Goal: Transaction & Acquisition: Purchase product/service

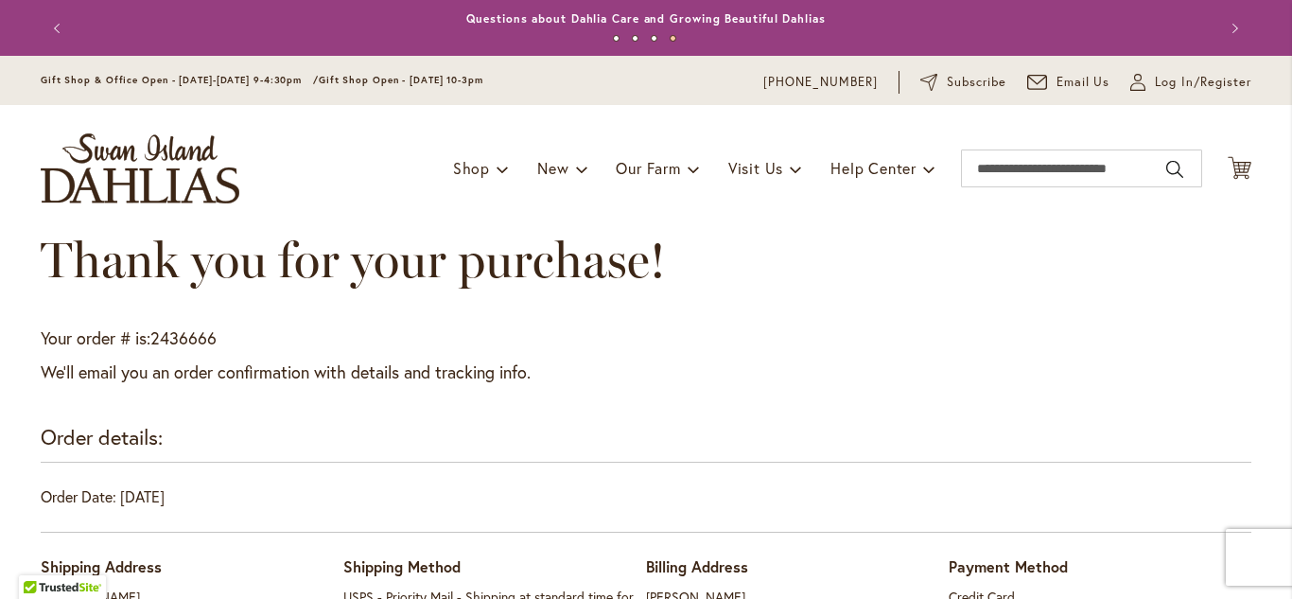
scroll to position [1, 0]
click at [1158, 447] on div "Order details:" at bounding box center [646, 441] width 1211 height 40
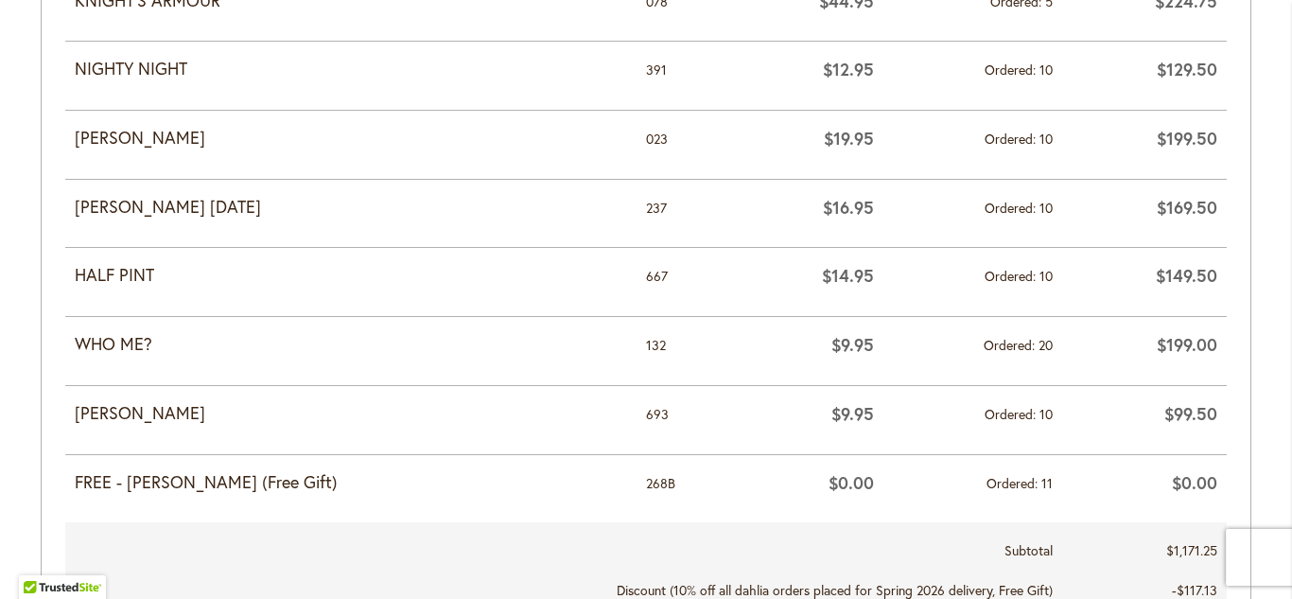
scroll to position [985, 0]
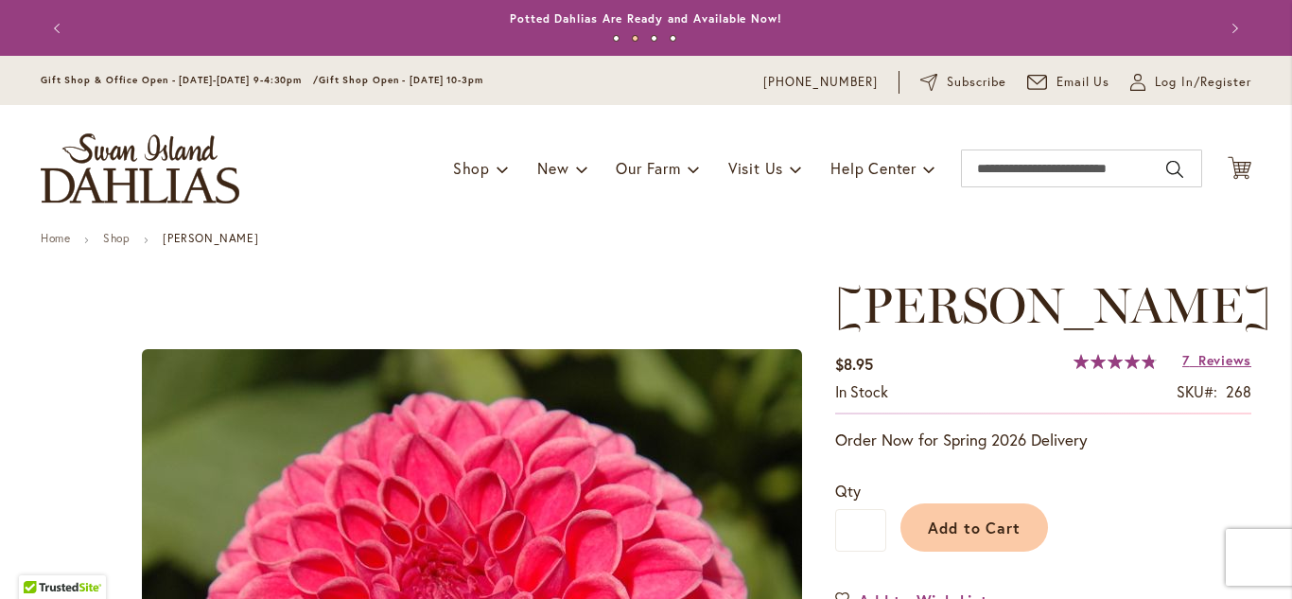
click at [1178, 468] on div "Qty * Add to Cart" at bounding box center [1043, 516] width 416 height 110
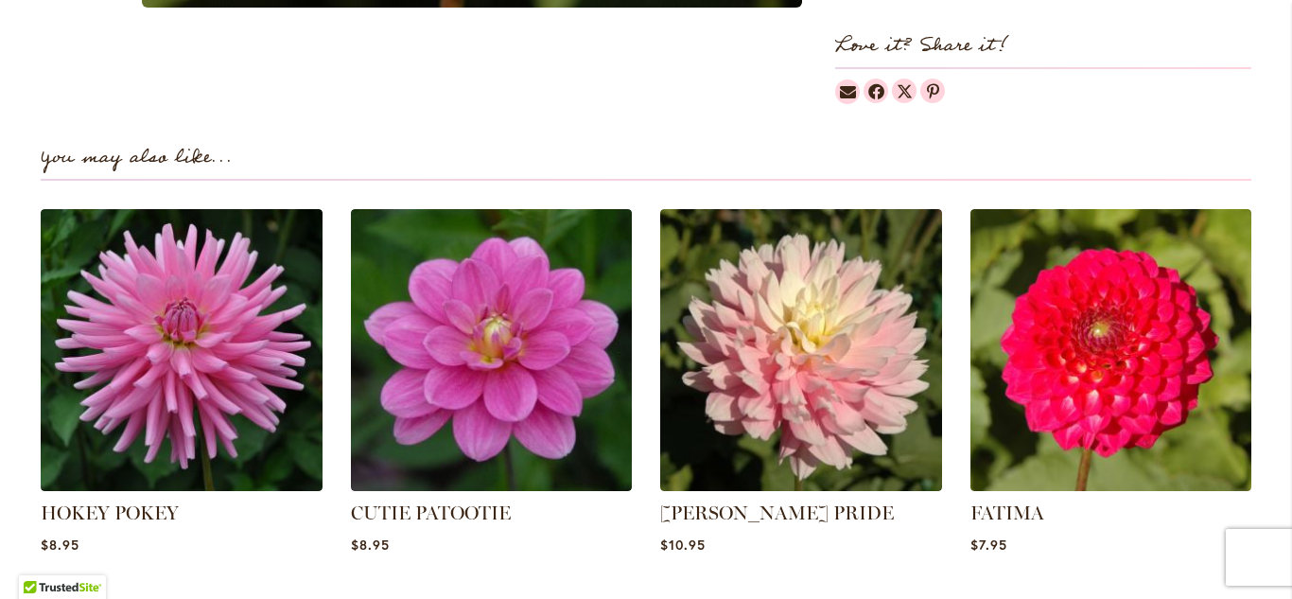
scroll to position [1211, 0]
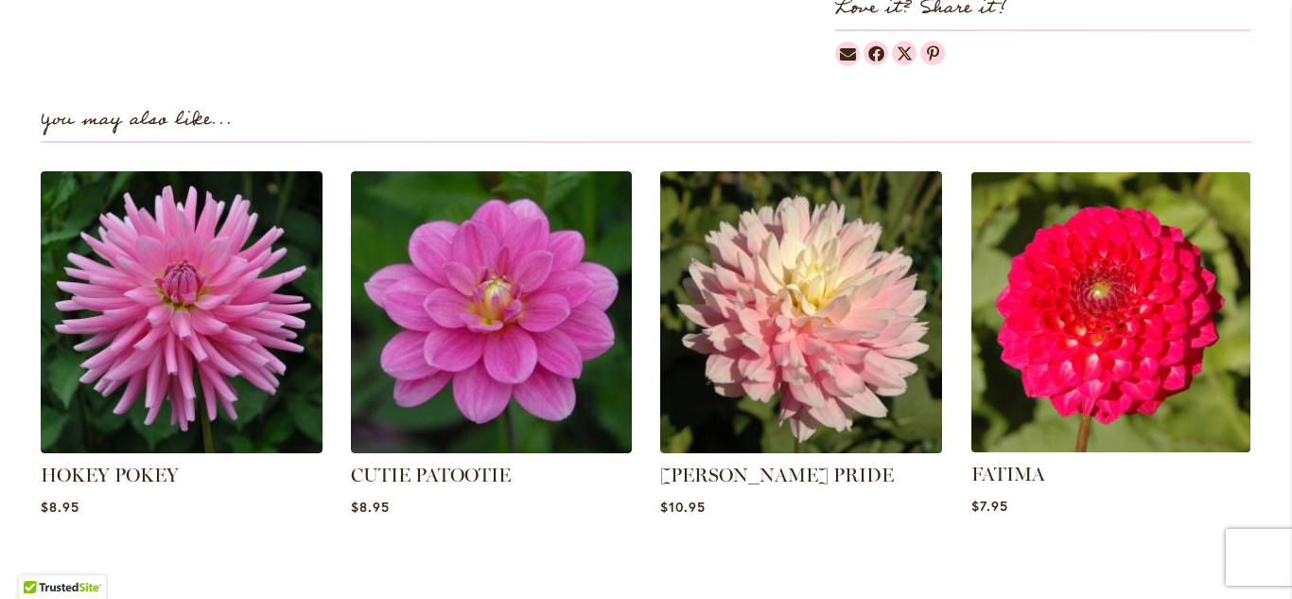
click at [1136, 364] on img at bounding box center [1110, 312] width 293 height 293
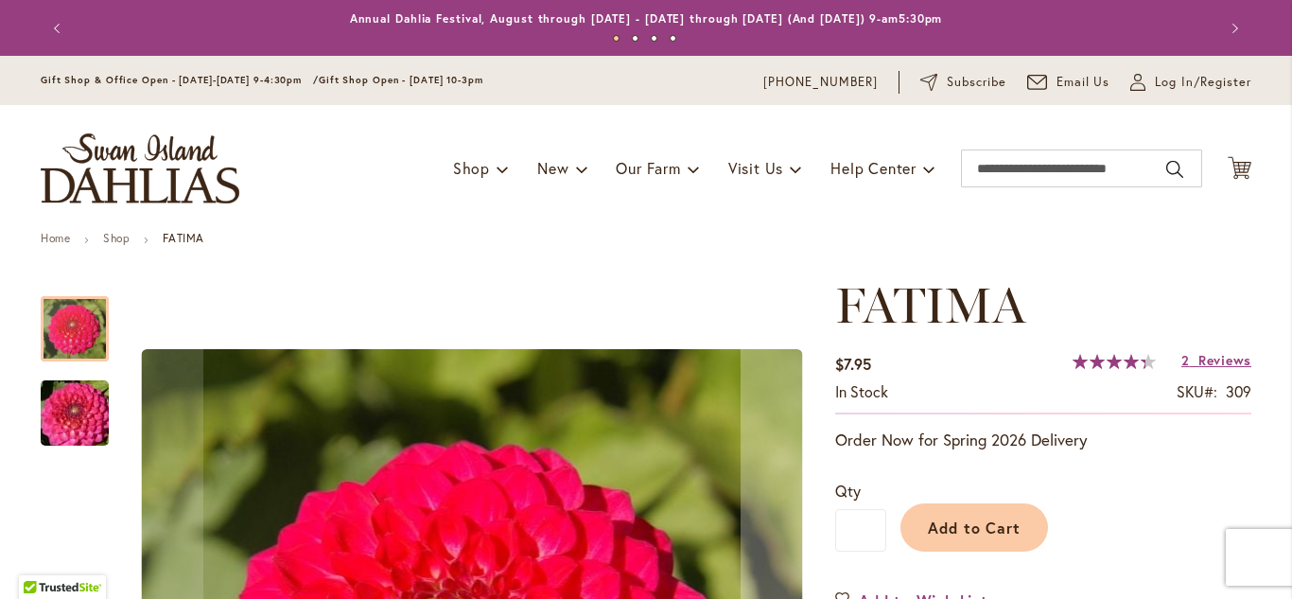
click at [1127, 243] on ul "Home Shop FATIMA" at bounding box center [646, 240] width 1211 height 17
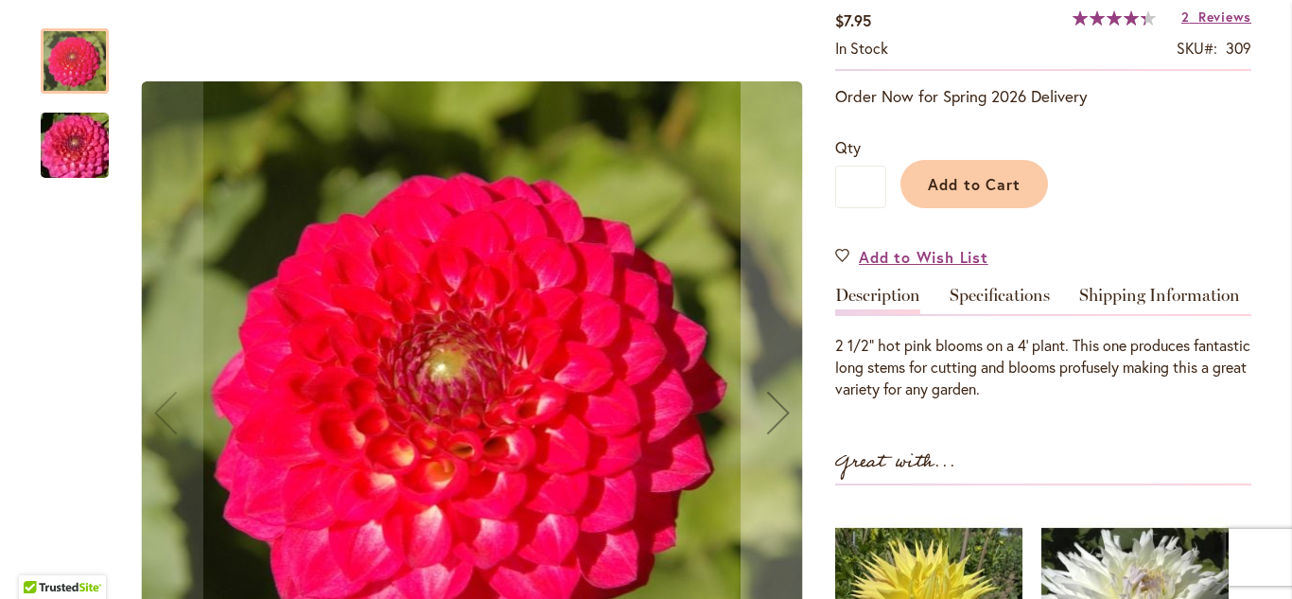
scroll to position [341, 0]
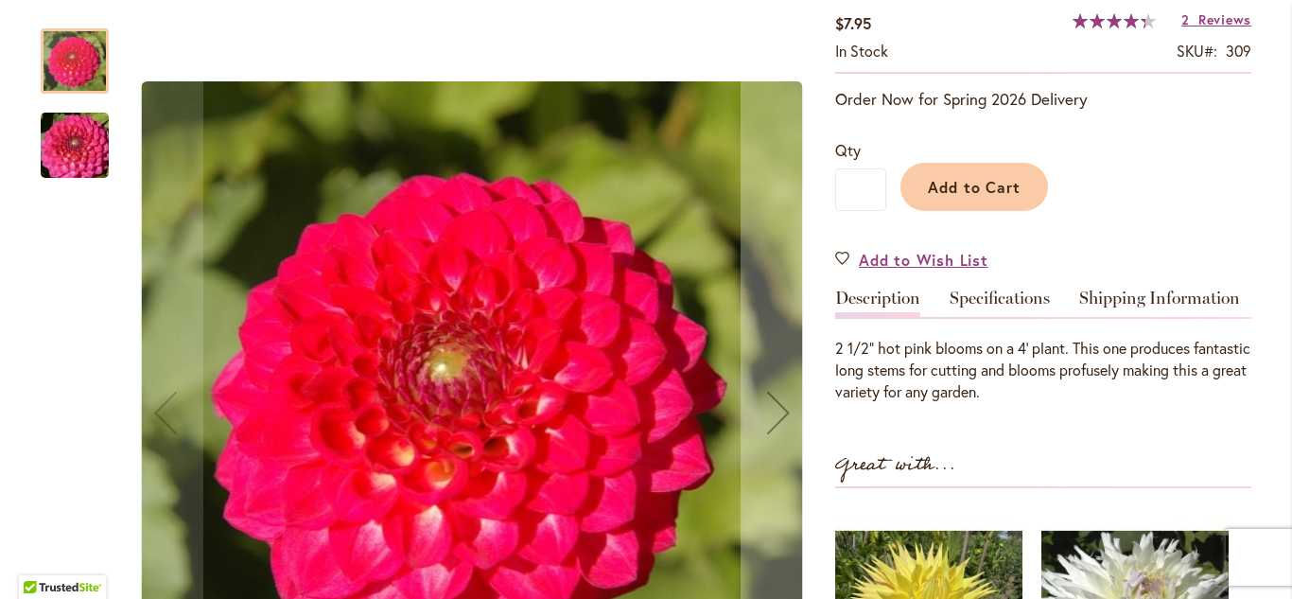
click at [60, 156] on img "FATIMA" at bounding box center [75, 145] width 136 height 91
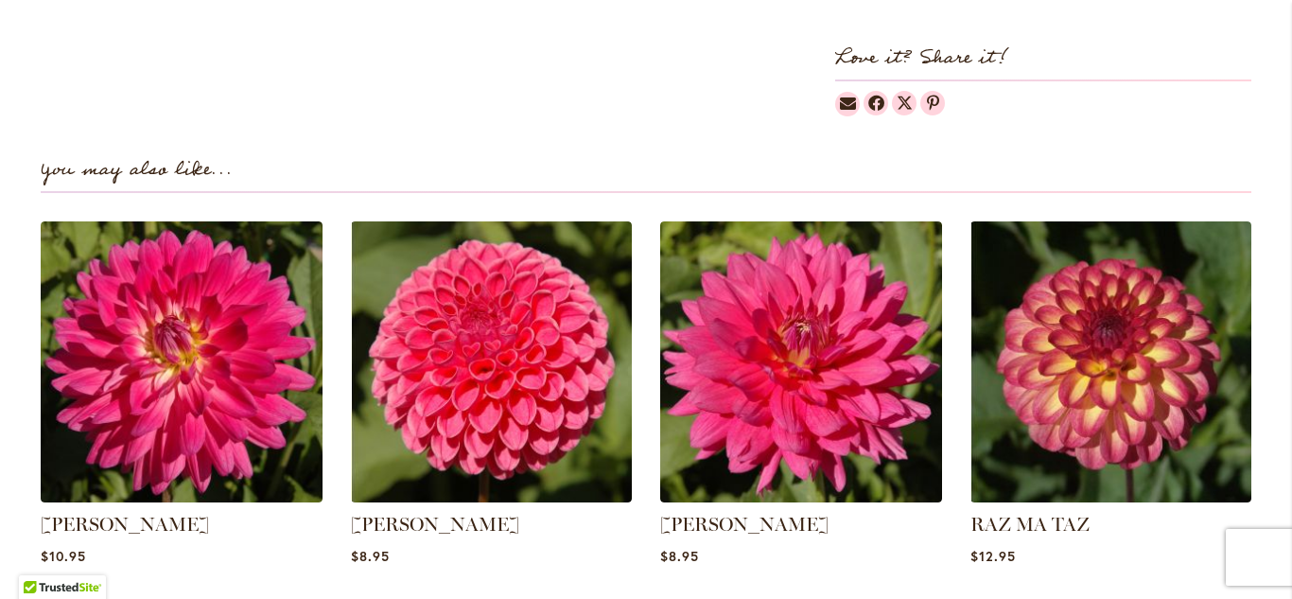
scroll to position [1211, 0]
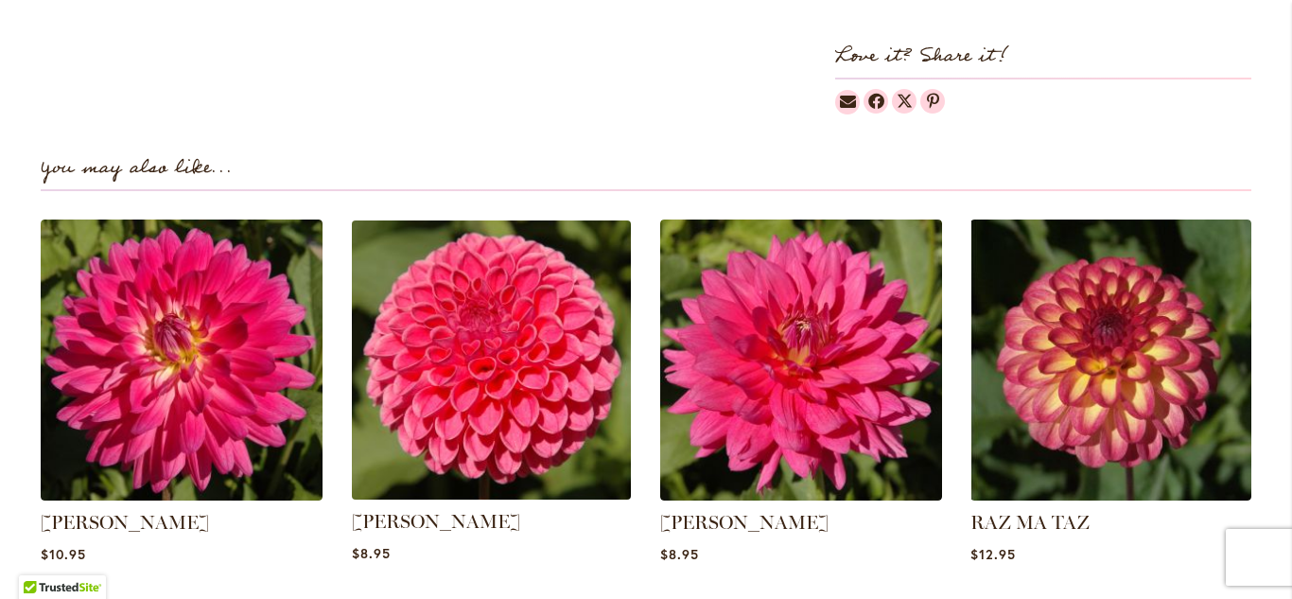
click at [453, 329] on img at bounding box center [490, 359] width 293 height 293
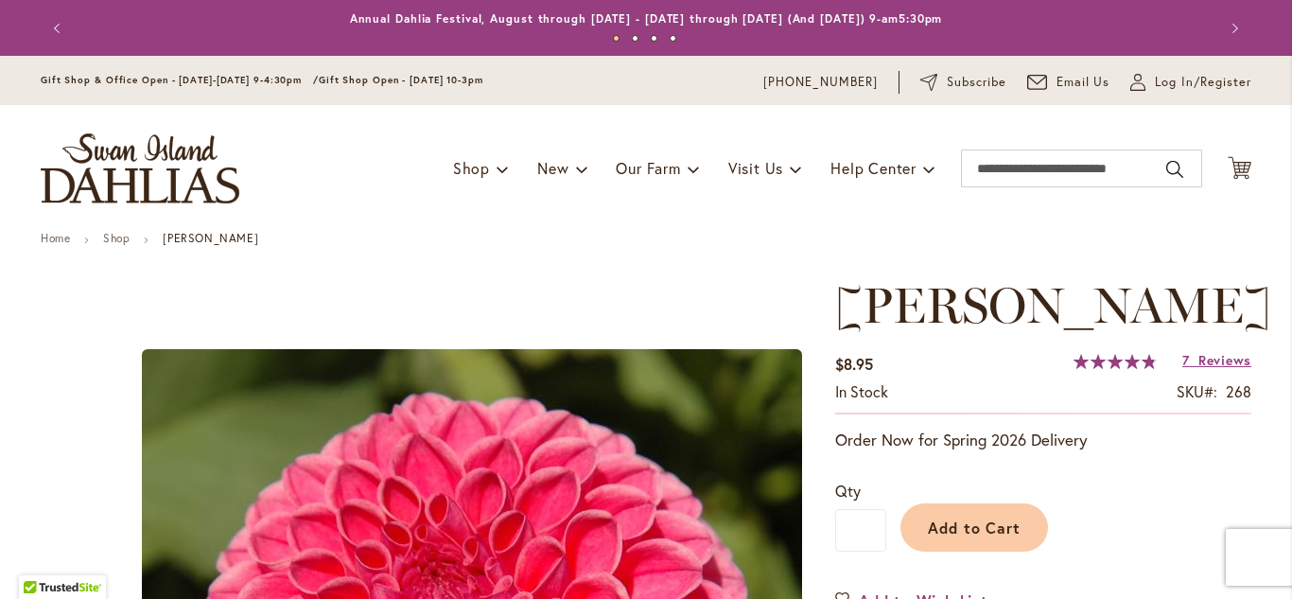
click at [1115, 480] on div "Add to Cart" at bounding box center [1068, 523] width 365 height 86
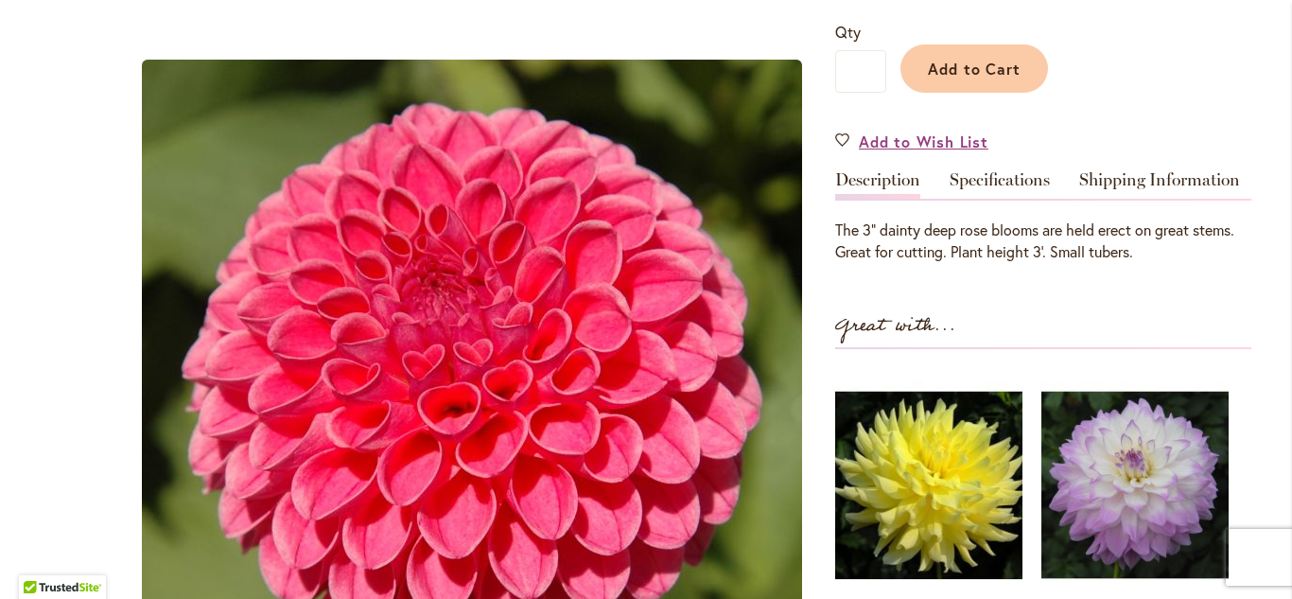
scroll to position [432, 0]
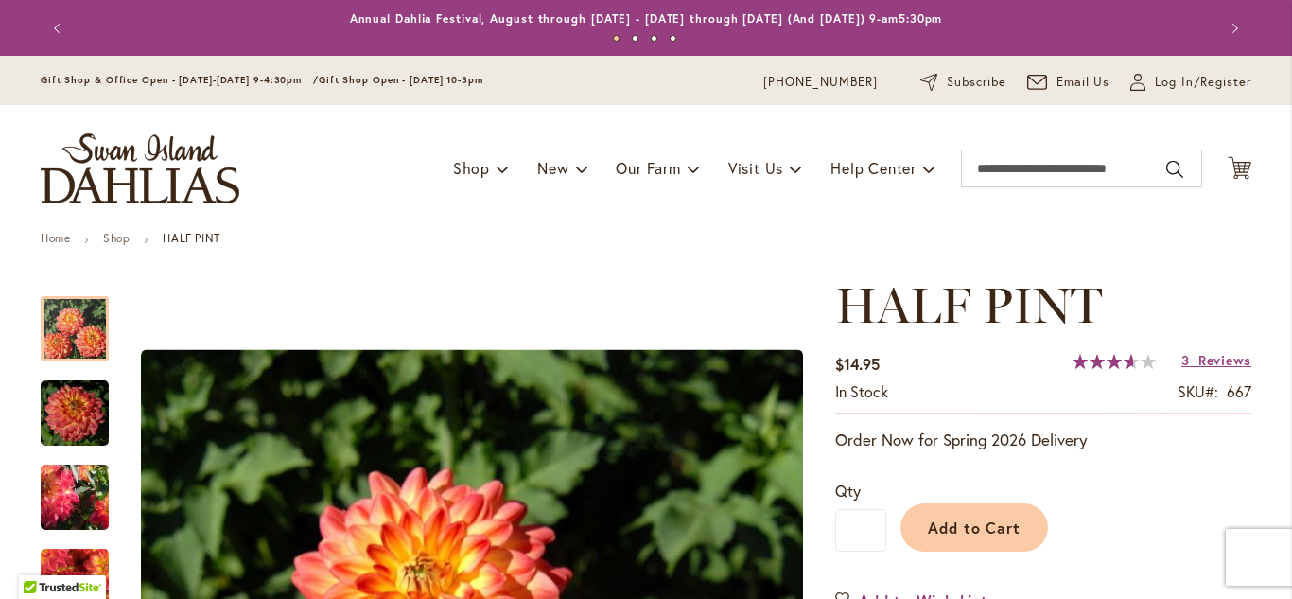
click at [1165, 494] on div "Add to Cart" at bounding box center [1068, 523] width 365 height 86
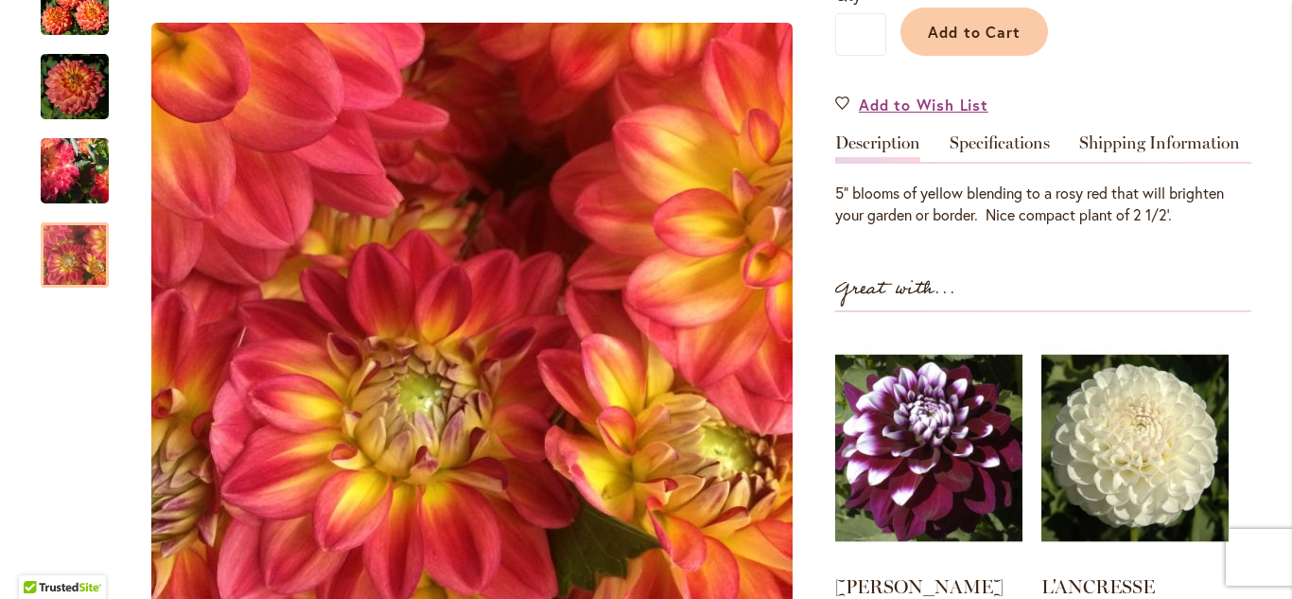
scroll to position [492, 0]
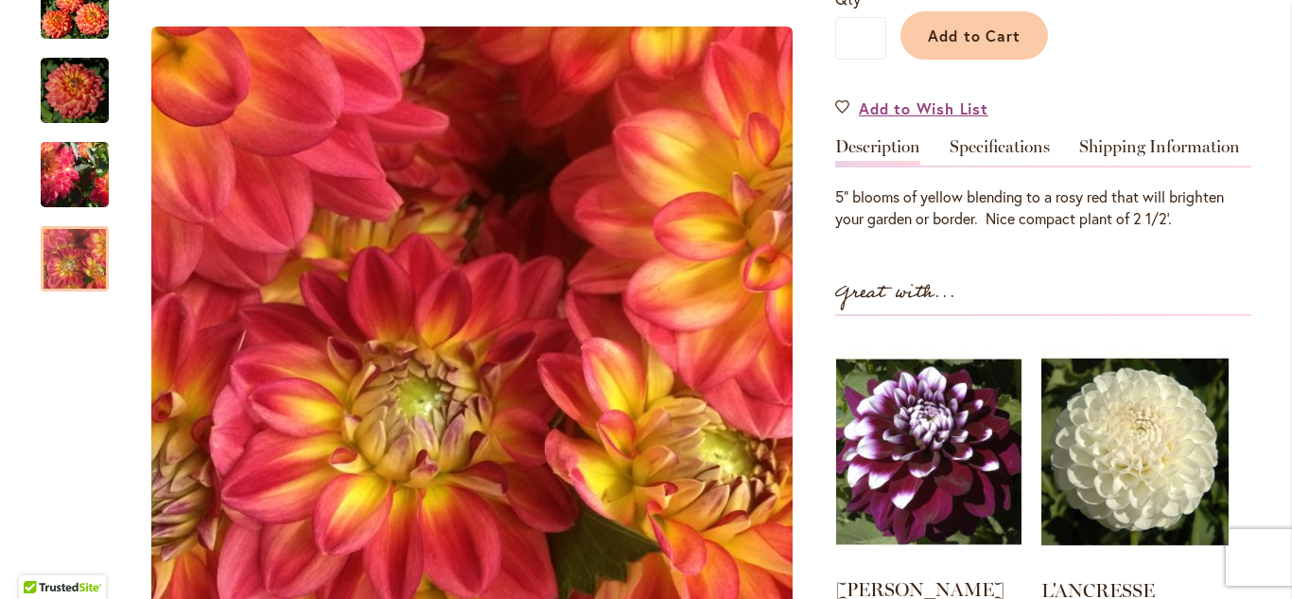
click at [940, 472] on img at bounding box center [928, 452] width 185 height 232
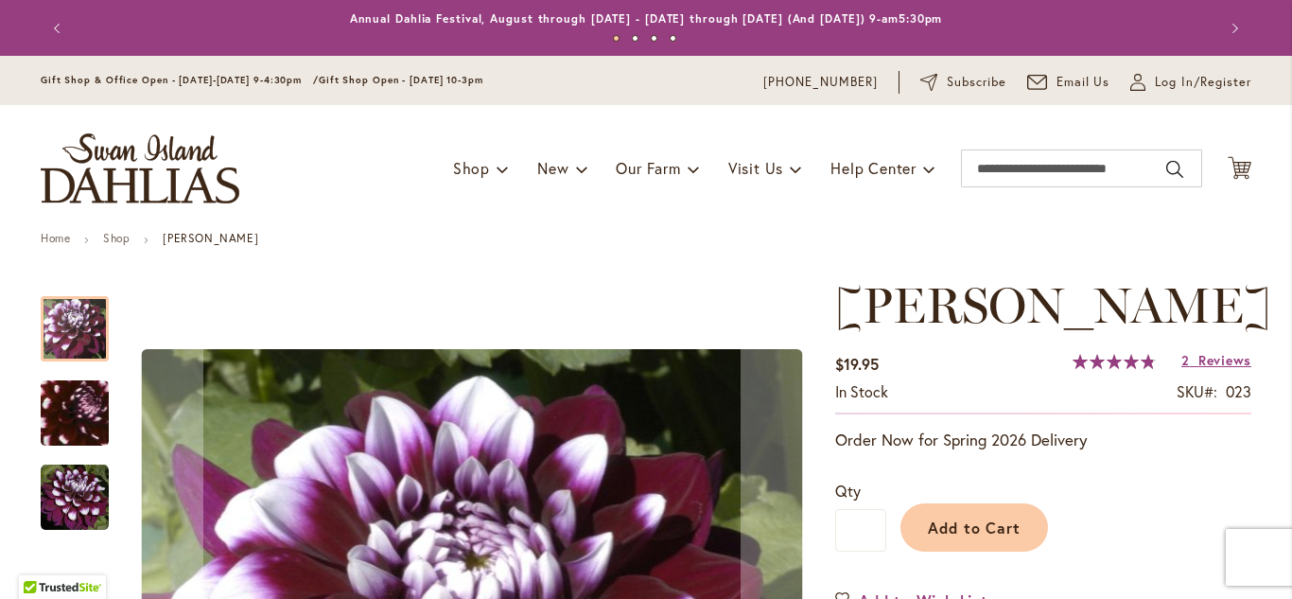
click at [1125, 525] on div "Add to Cart" at bounding box center [1068, 523] width 365 height 86
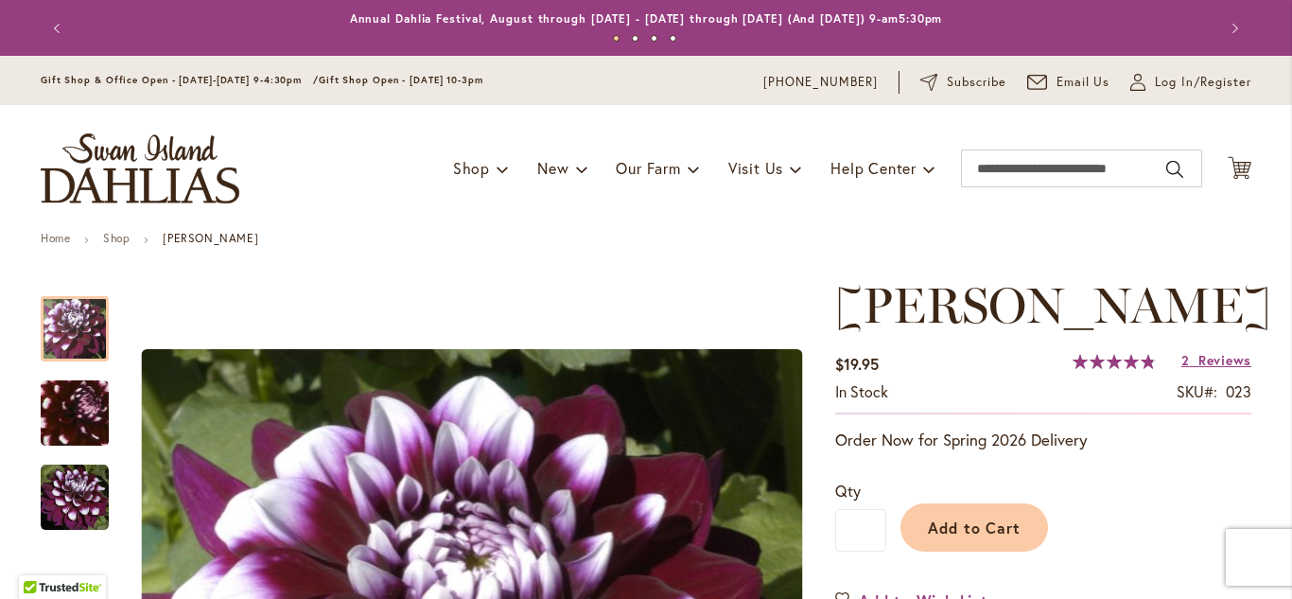
click at [56, 31] on button "Previous" at bounding box center [60, 28] width 38 height 38
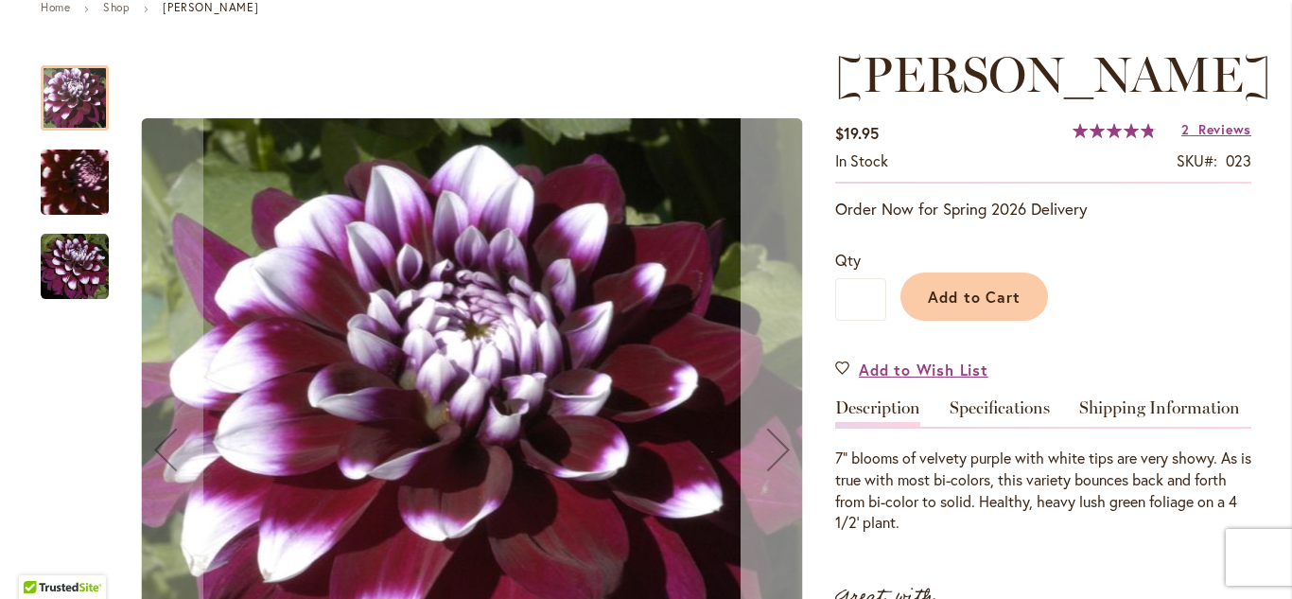
scroll to position [227, 0]
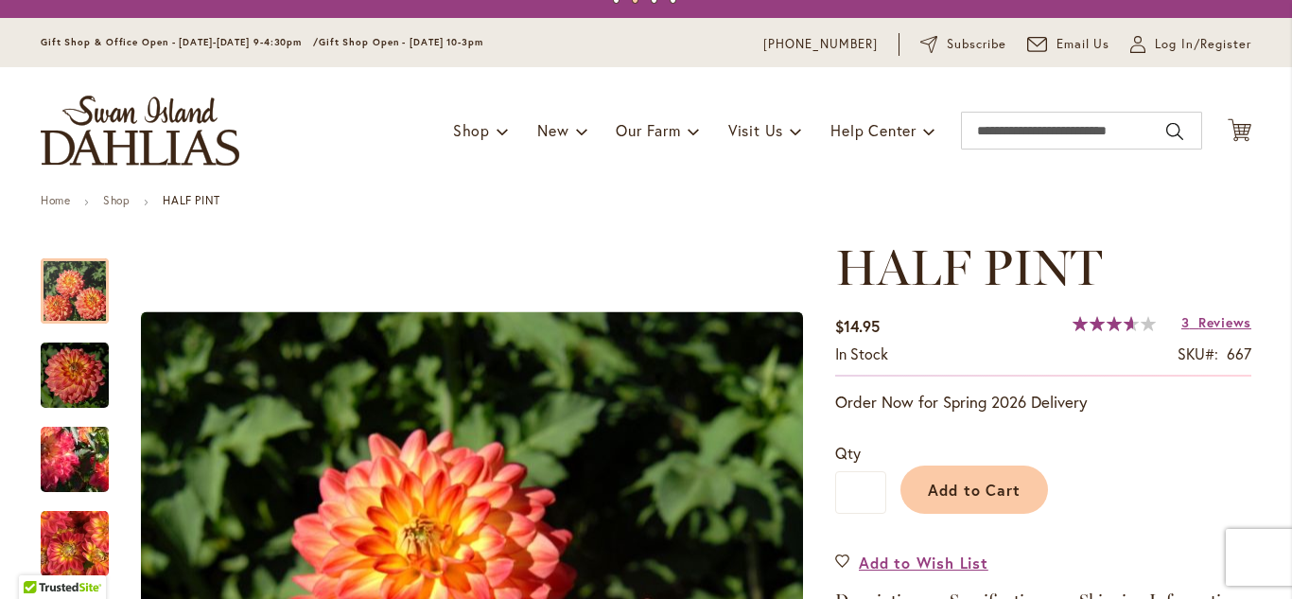
scroll to position [114, 0]
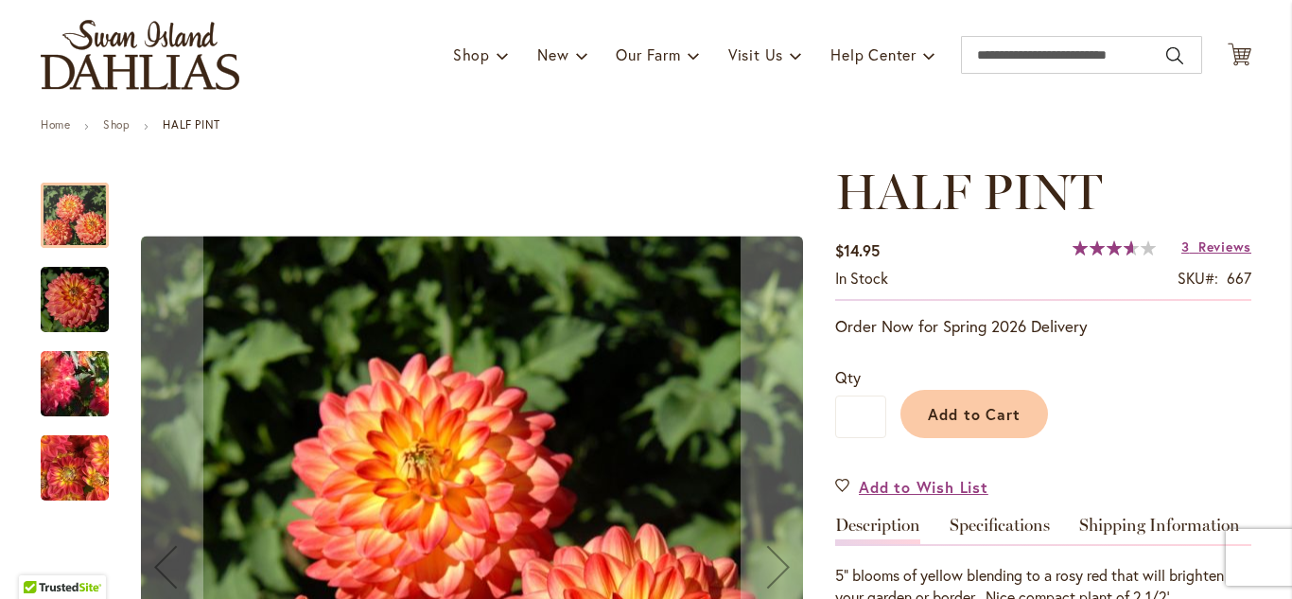
click at [103, 475] on img "HALF PINT" at bounding box center [75, 467] width 68 height 70
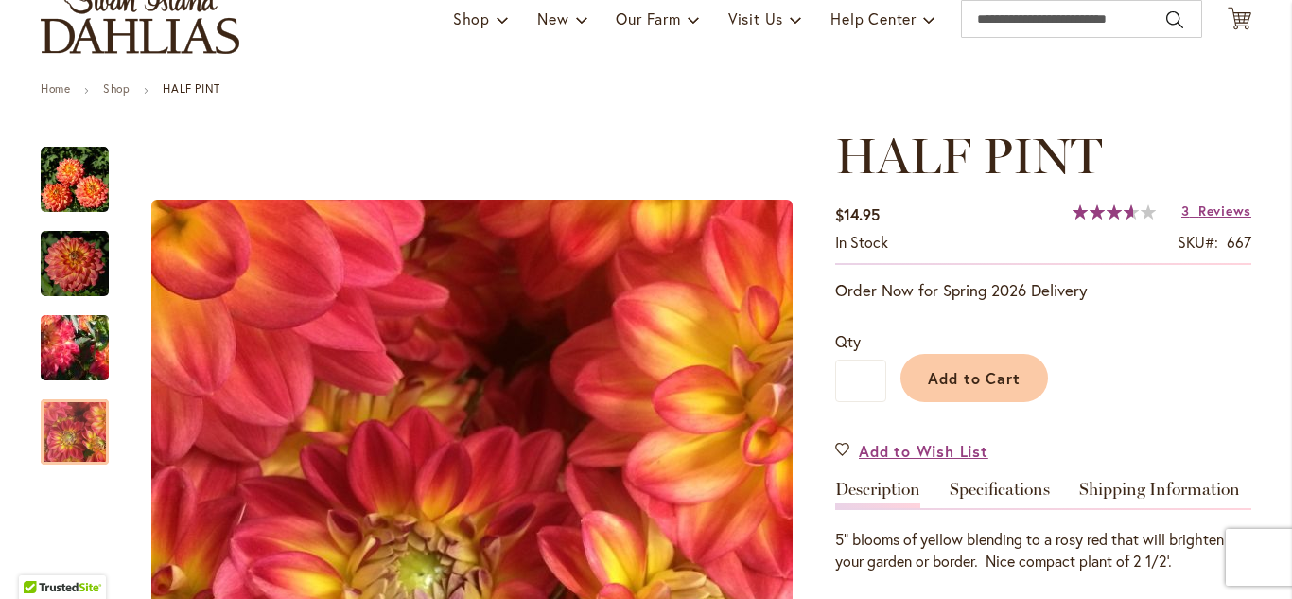
scroll to position [151, 0]
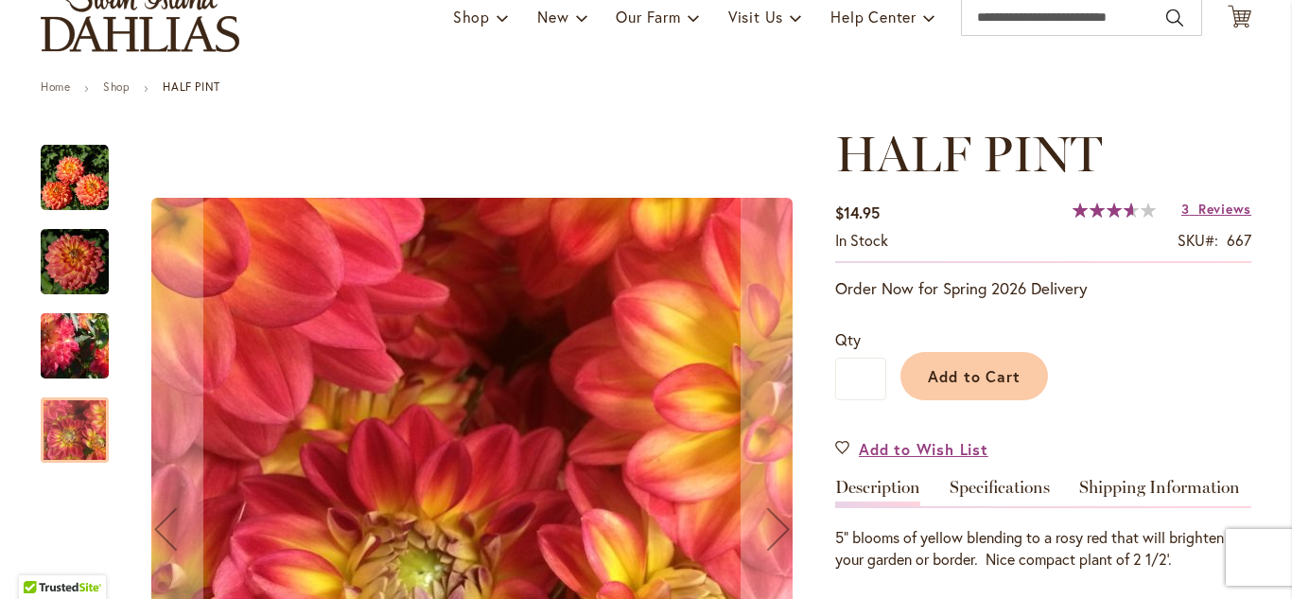
click at [92, 361] on img "HALF PINT" at bounding box center [75, 346] width 136 height 108
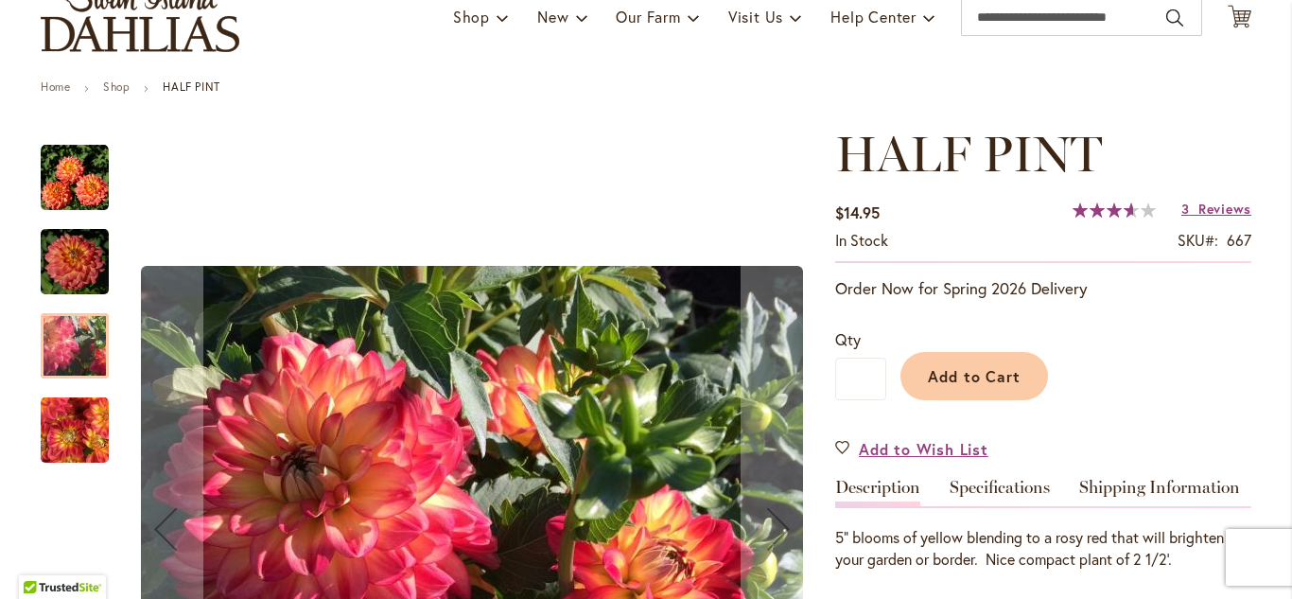
click at [94, 277] on img "HALF PINT" at bounding box center [75, 261] width 68 height 72
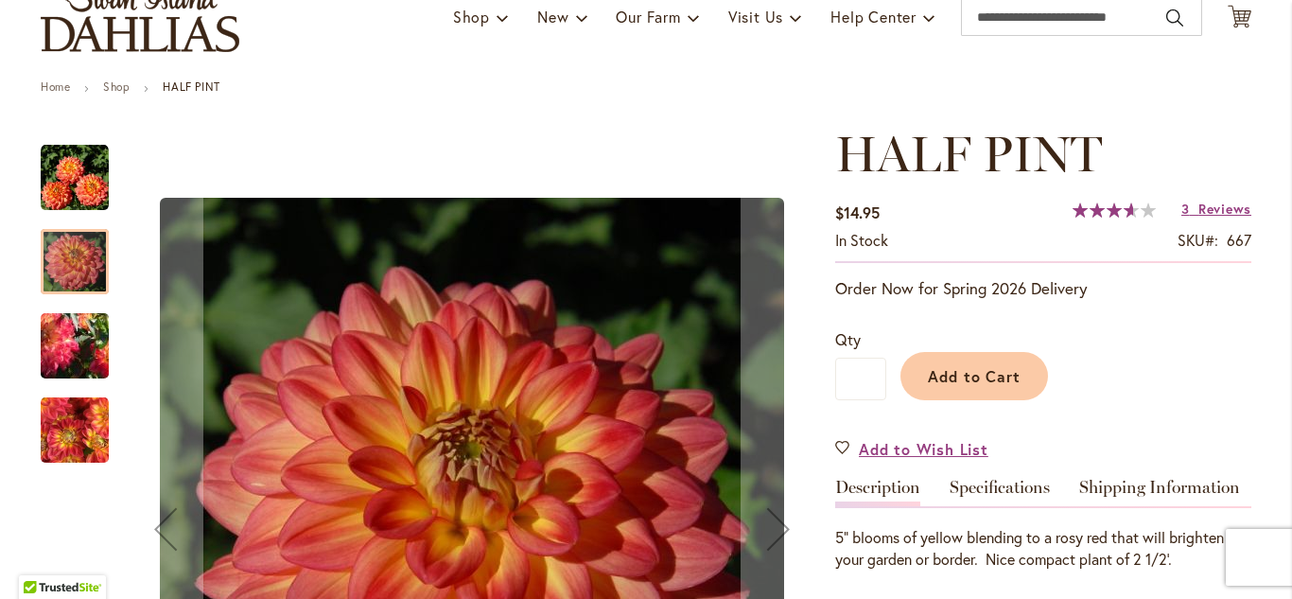
click at [92, 189] on img "HALF PINT" at bounding box center [75, 178] width 68 height 68
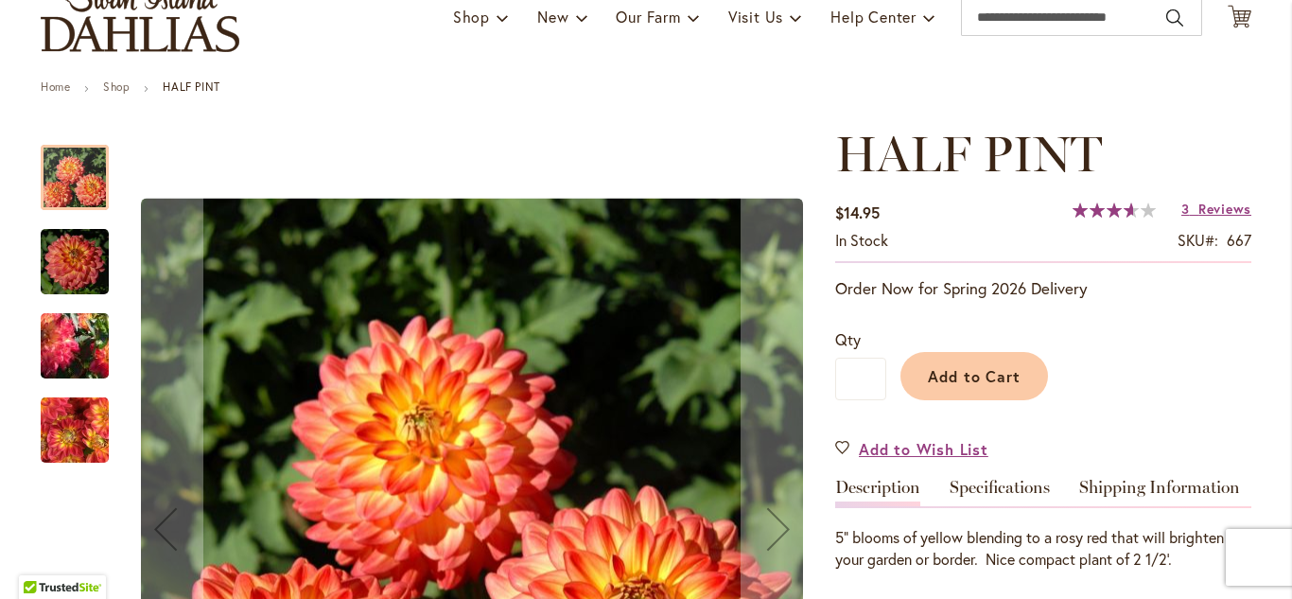
click at [81, 291] on img "HALF PINT" at bounding box center [75, 261] width 68 height 72
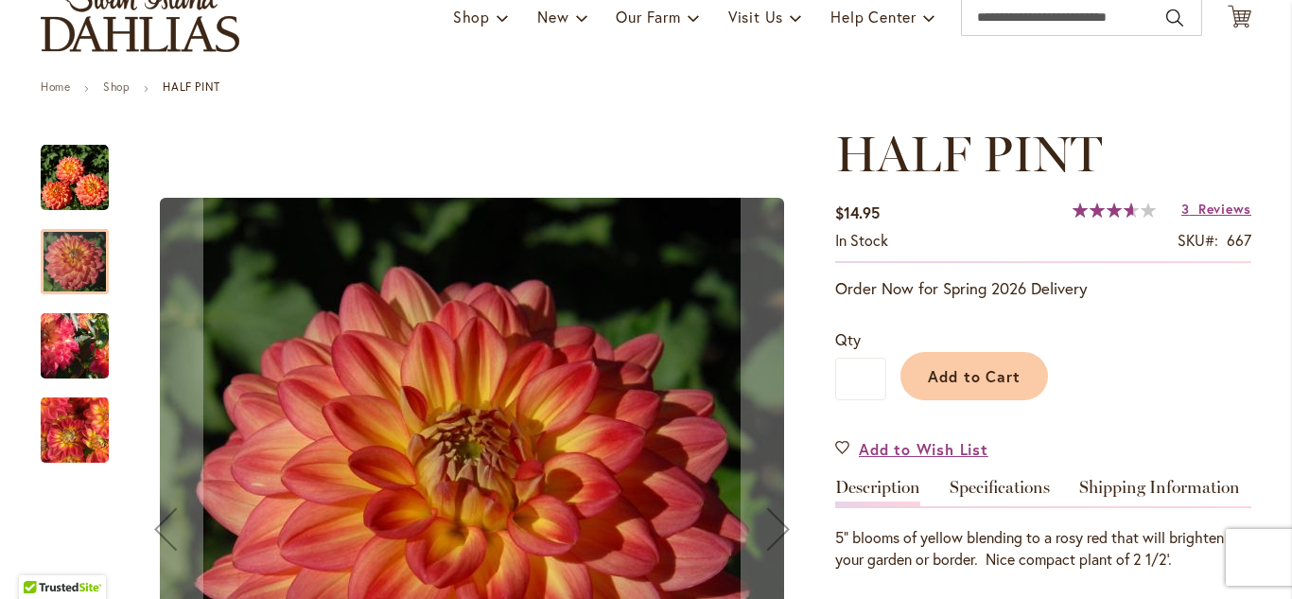
click at [83, 330] on img "HALF PINT" at bounding box center [75, 346] width 136 height 108
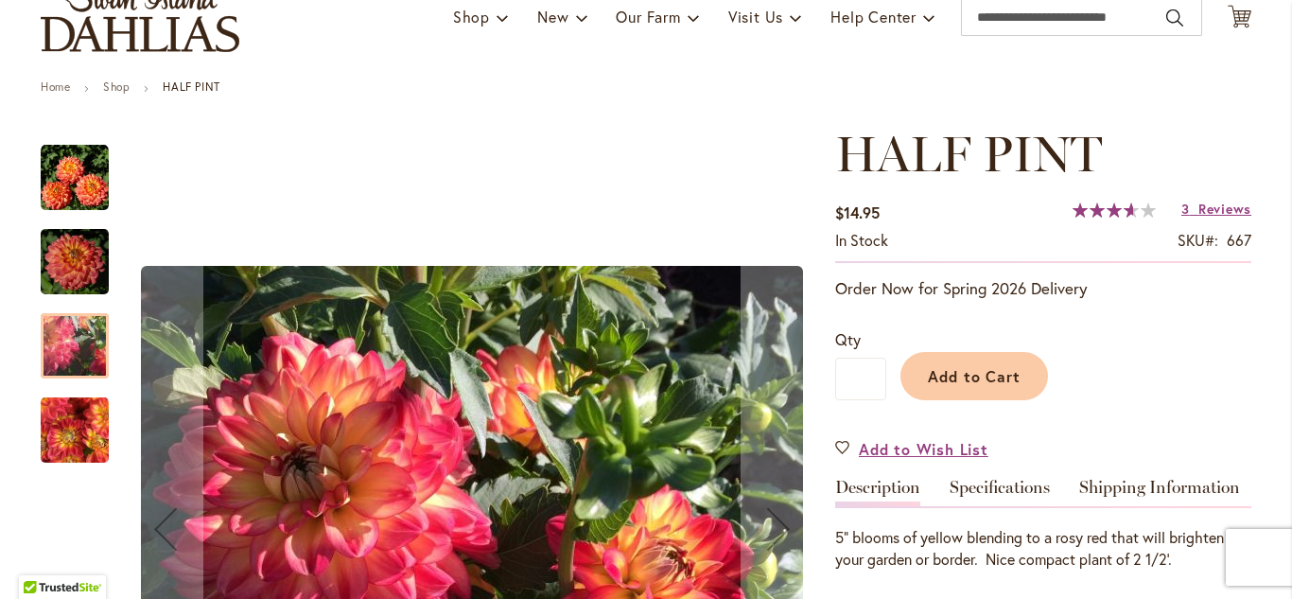
click at [80, 430] on img "HALF PINT" at bounding box center [75, 429] width 68 height 70
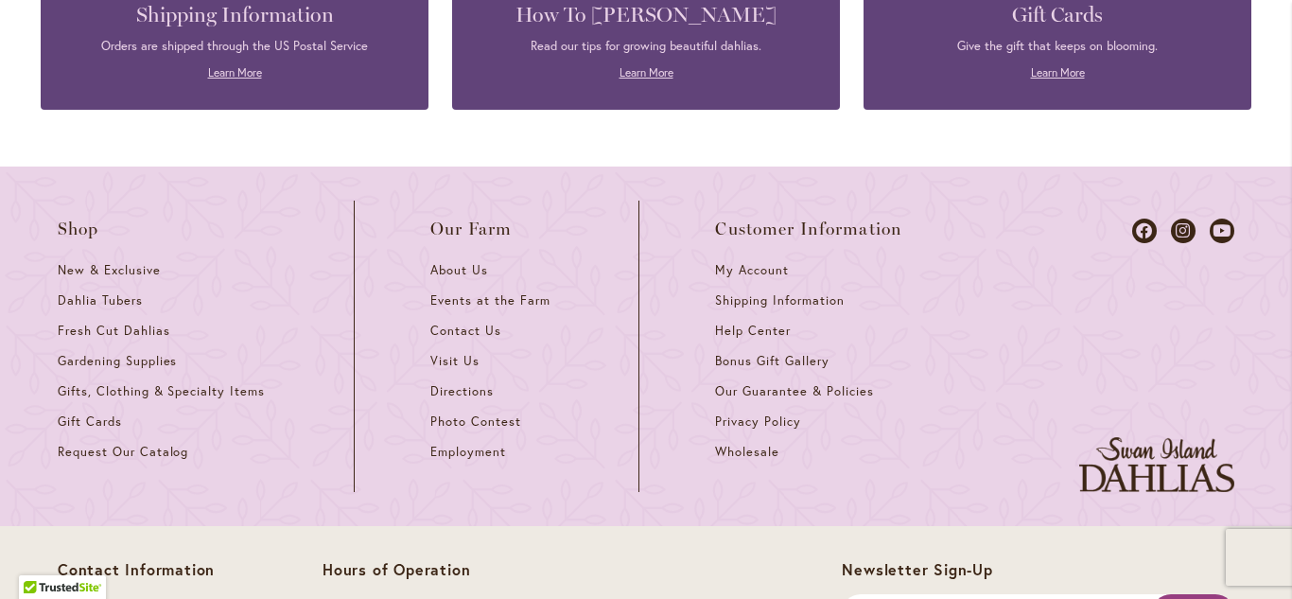
scroll to position [3223, 0]
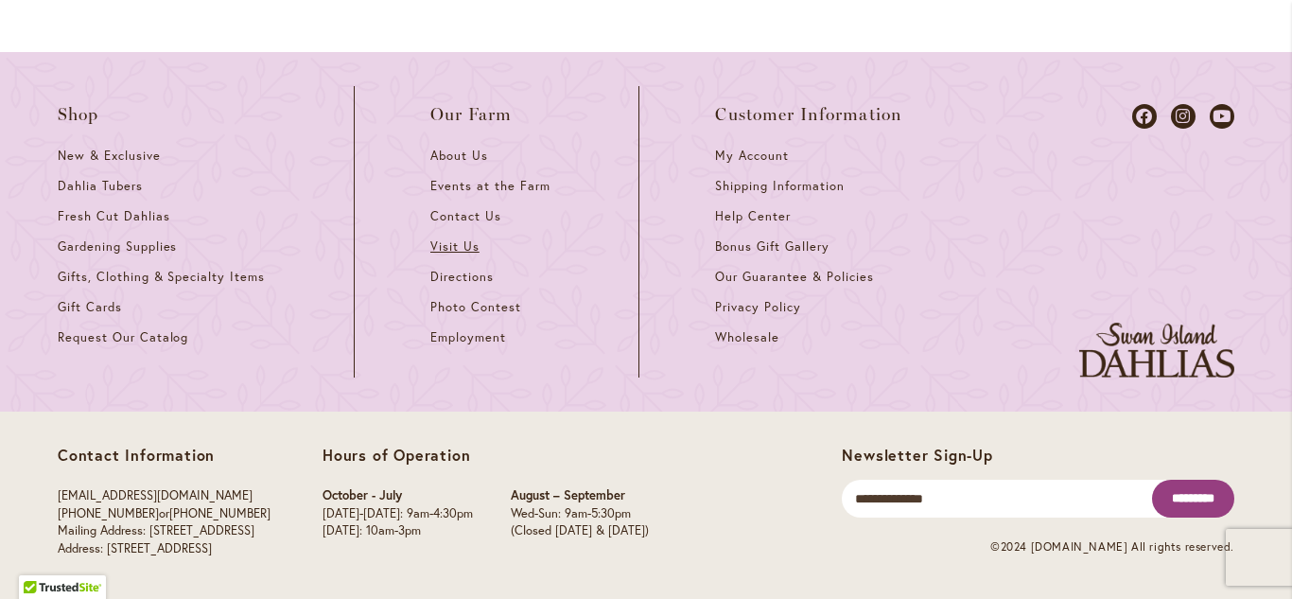
click at [443, 249] on span "Visit Us" at bounding box center [454, 246] width 49 height 16
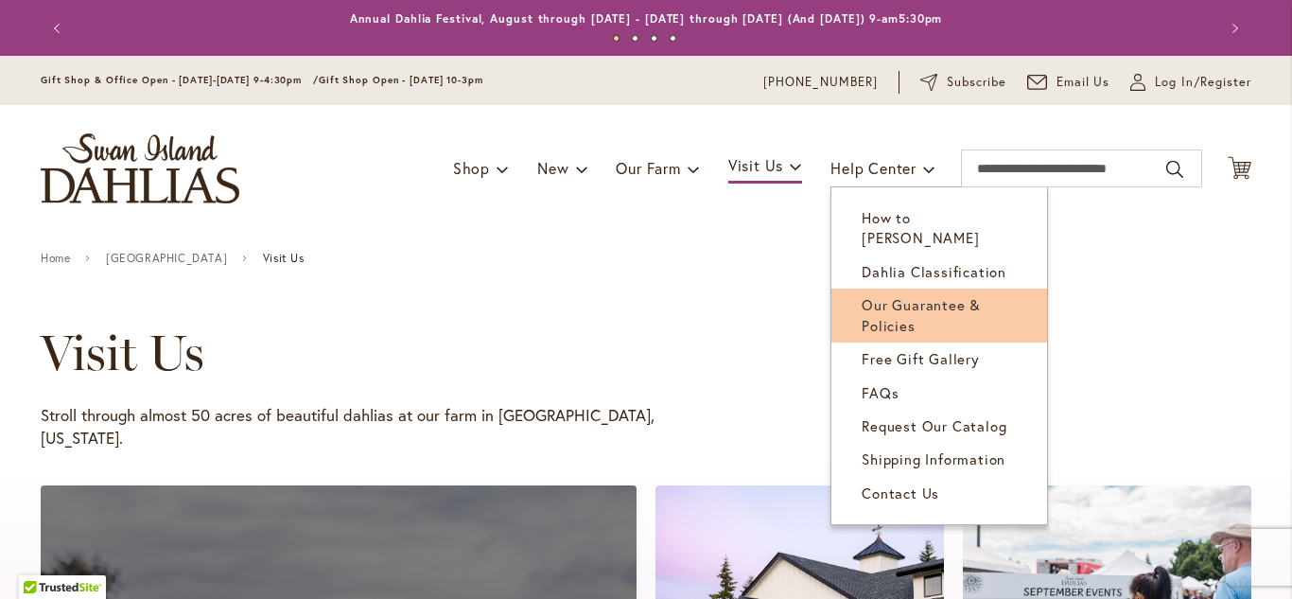
click at [841, 291] on link "Our Guarantee & Policies" at bounding box center [940, 316] width 216 height 54
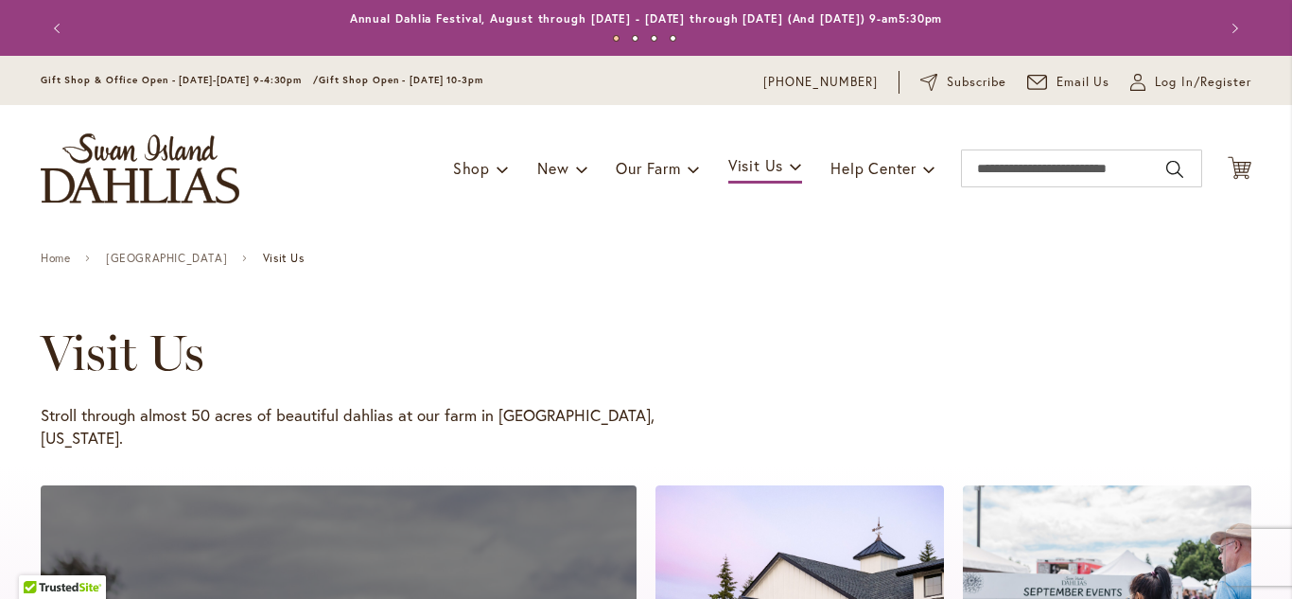
click at [885, 384] on div "Visit Us Stroll through almost 50 acres of beautiful dahlias at our farm in Can…" at bounding box center [619, 386] width 1156 height 125
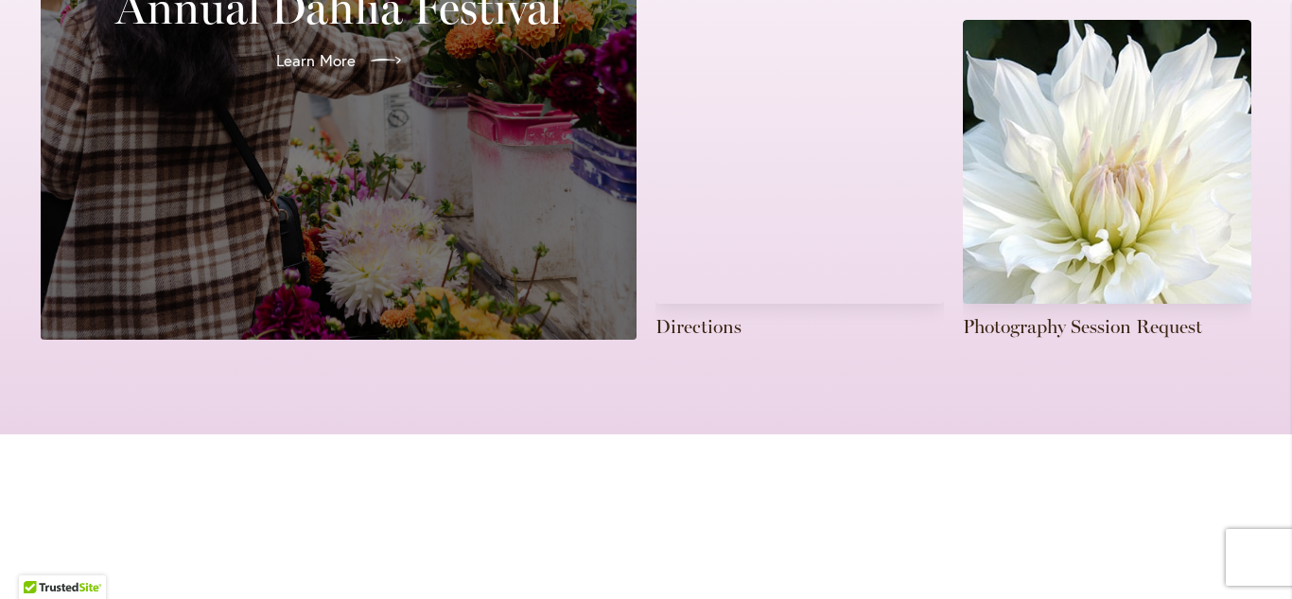
scroll to position [832, 0]
